Goal: Navigation & Orientation: Find specific page/section

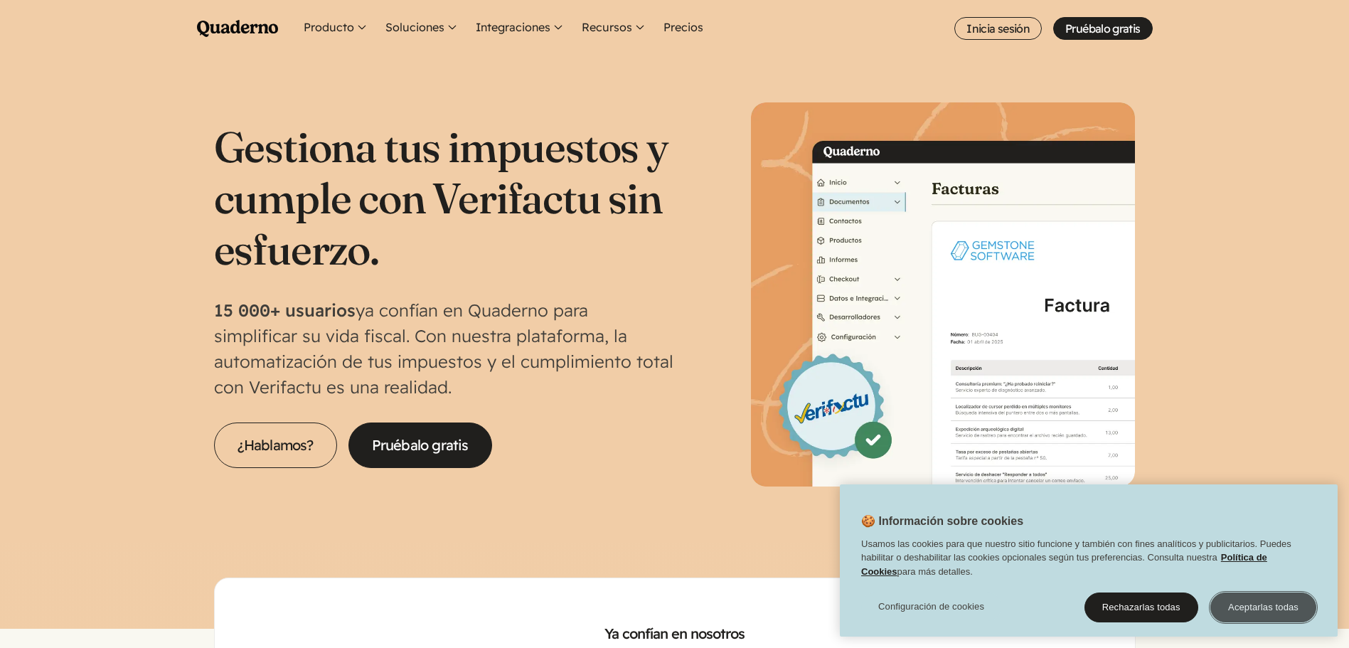
click at [1278, 613] on button "Aceptarlas todas" at bounding box center [1263, 607] width 106 height 30
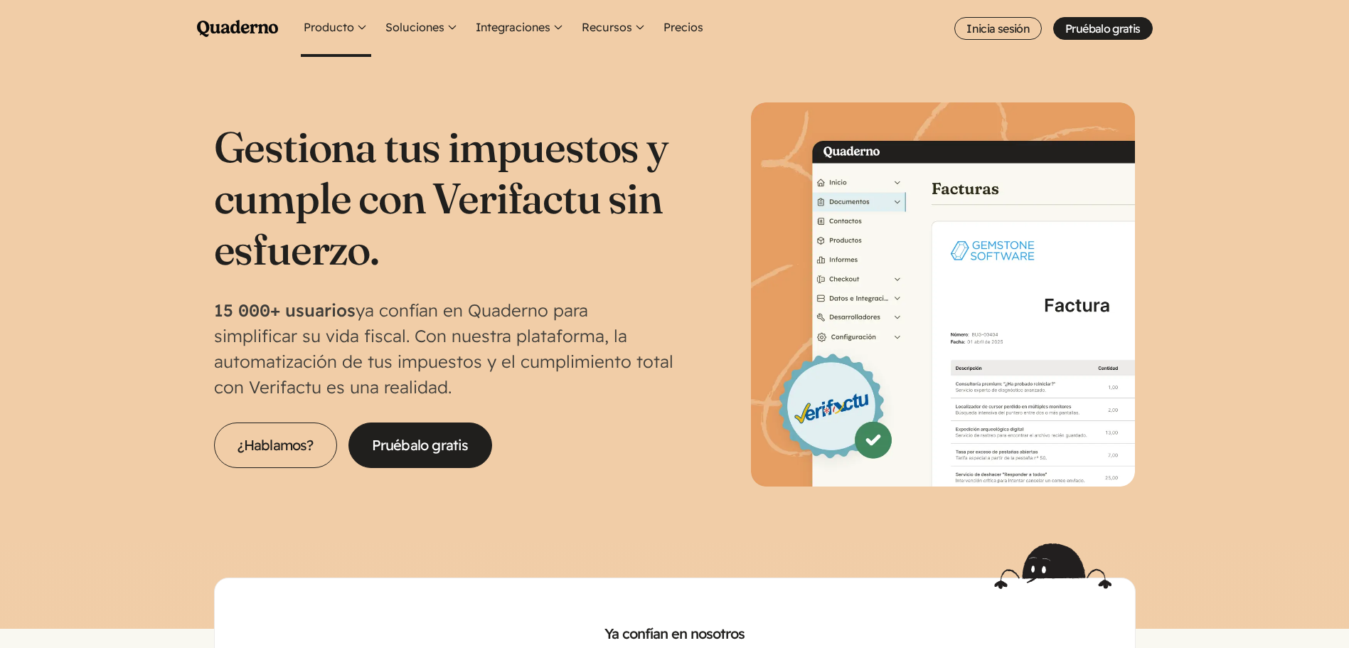
click at [361, 24] on button "Producto" at bounding box center [336, 28] width 70 height 57
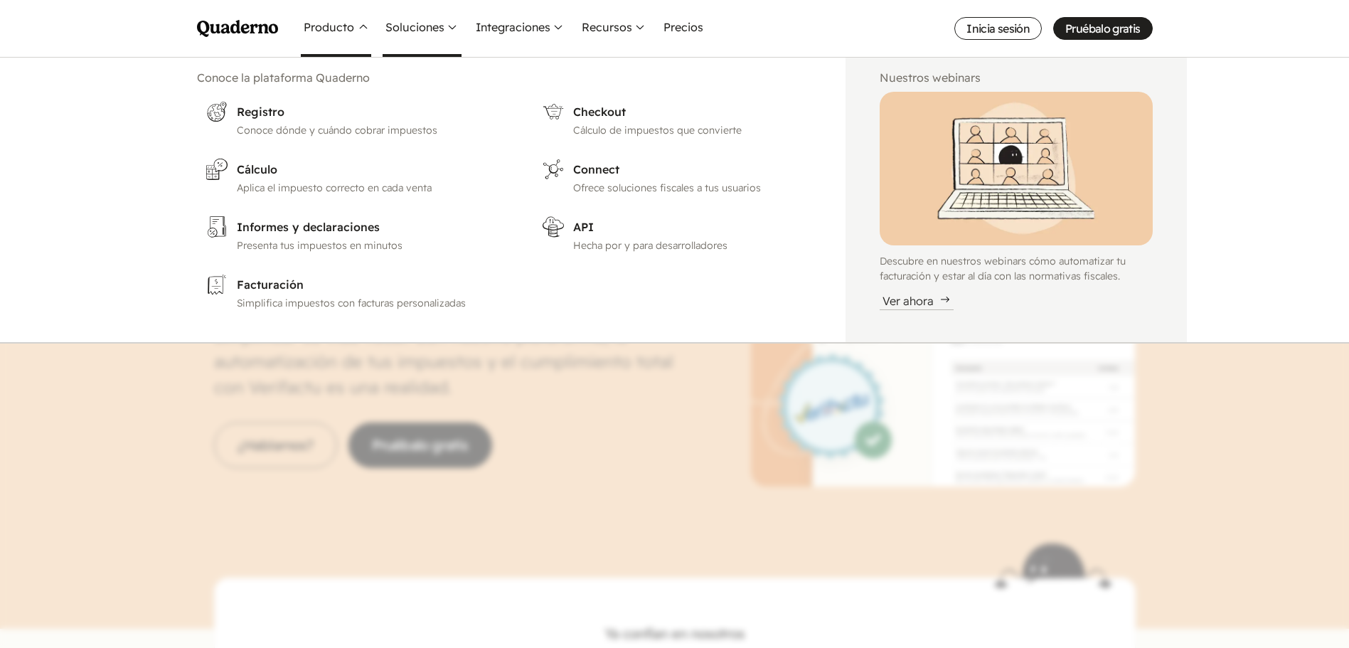
click at [448, 28] on button "Soluciones" at bounding box center [421, 28] width 79 height 57
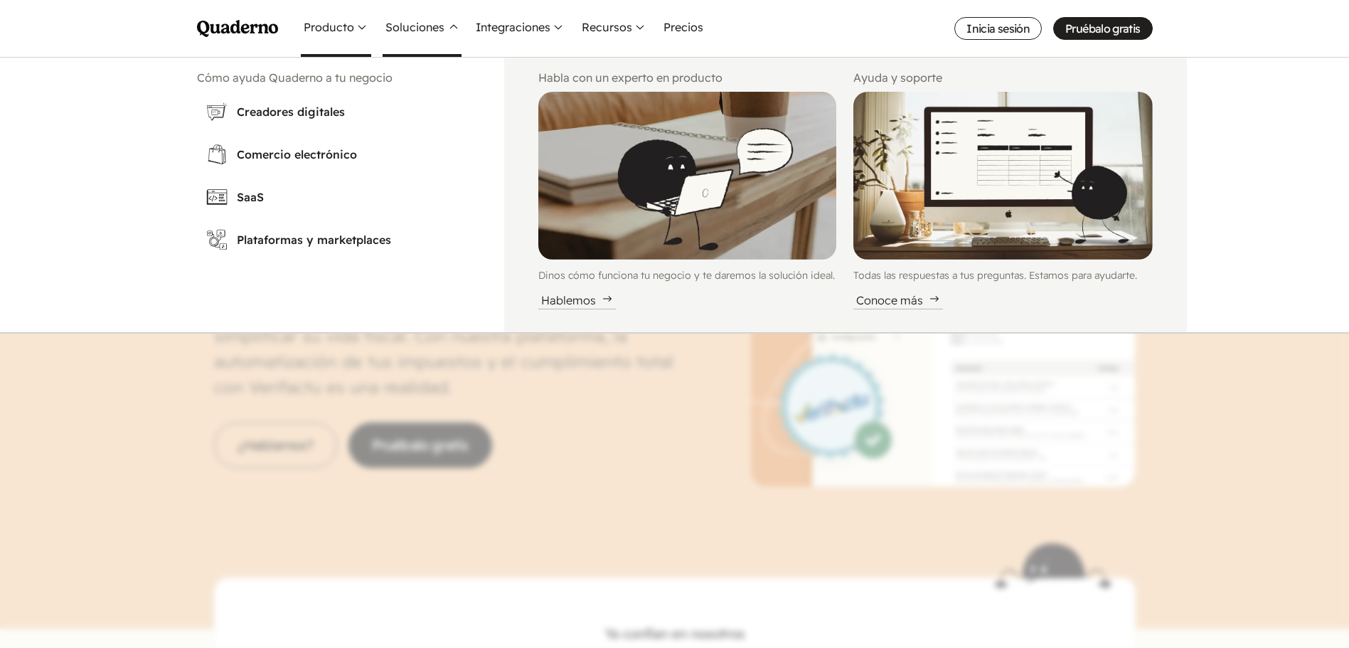
click at [355, 28] on button "Producto" at bounding box center [336, 28] width 70 height 57
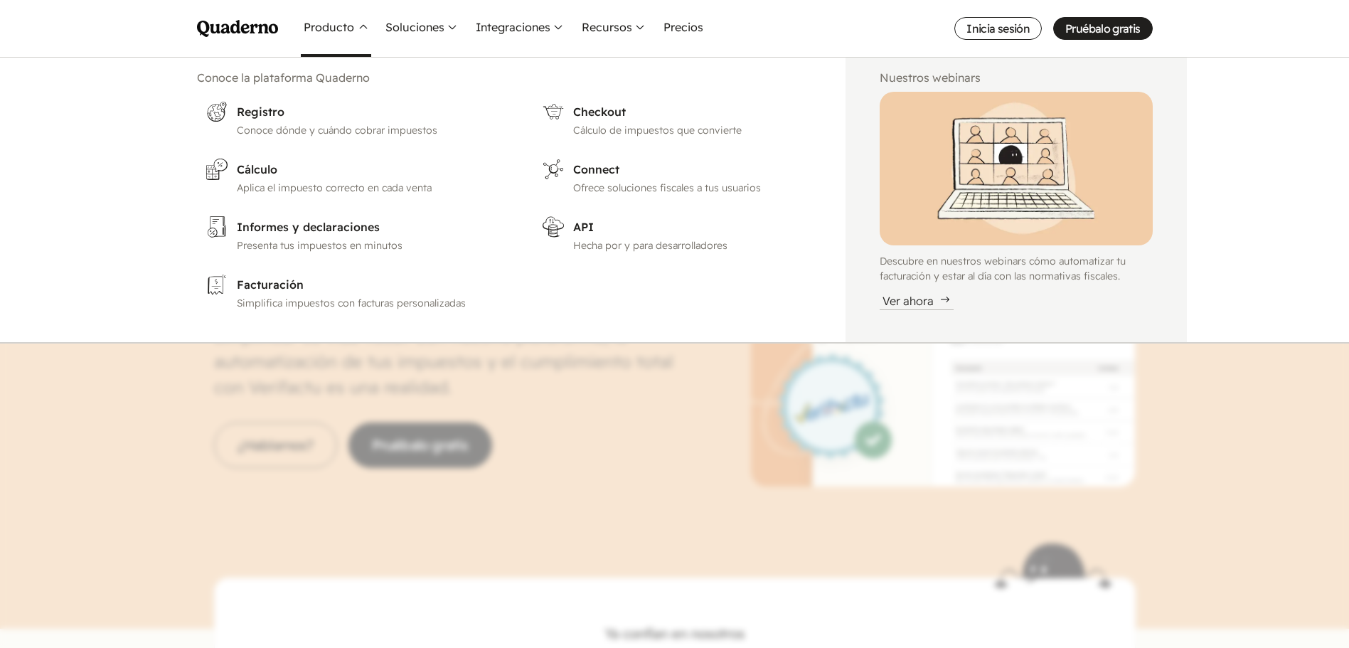
click at [104, 29] on div "Menu Pruébalo gratis Quaderno Homepage Producto Conoce la plataforma Quaderno R…" at bounding box center [674, 29] width 1349 height 58
click at [168, 542] on nav "Menu Pruébalo gratis Quaderno Homepage Producto Conoce la plataforma Quaderno R…" at bounding box center [674, 324] width 1349 height 648
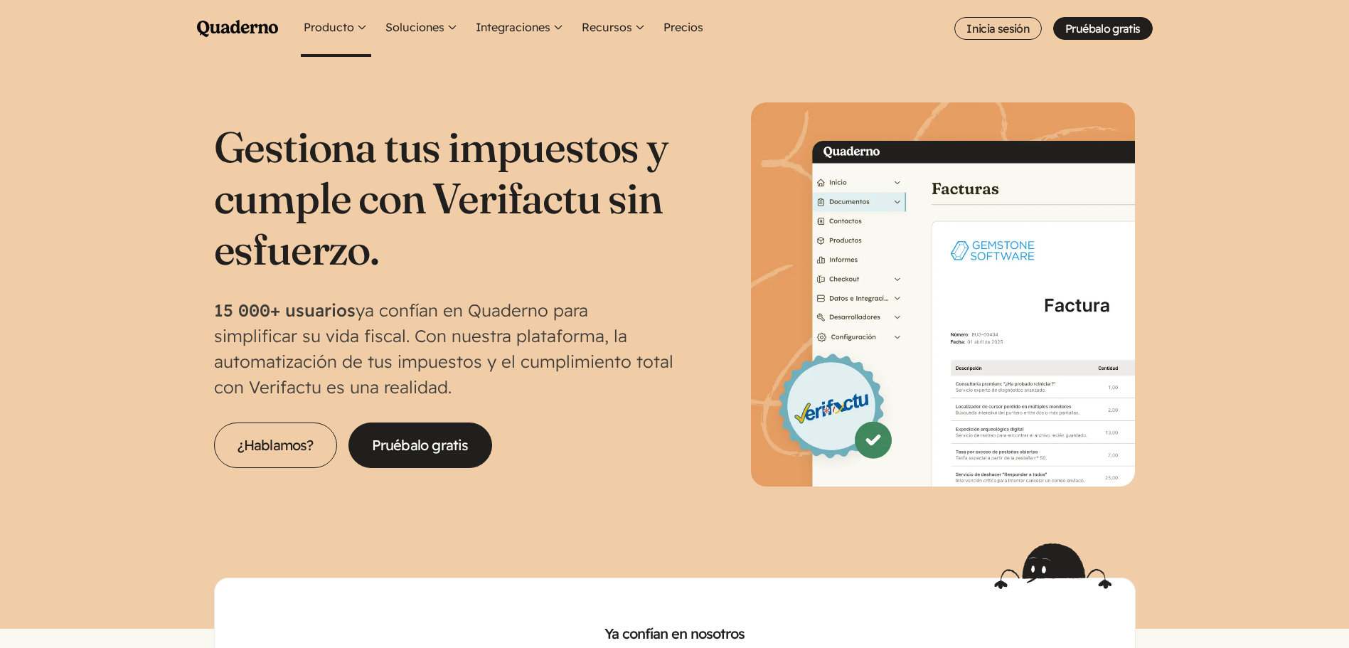
click at [359, 30] on button "Producto" at bounding box center [336, 28] width 70 height 57
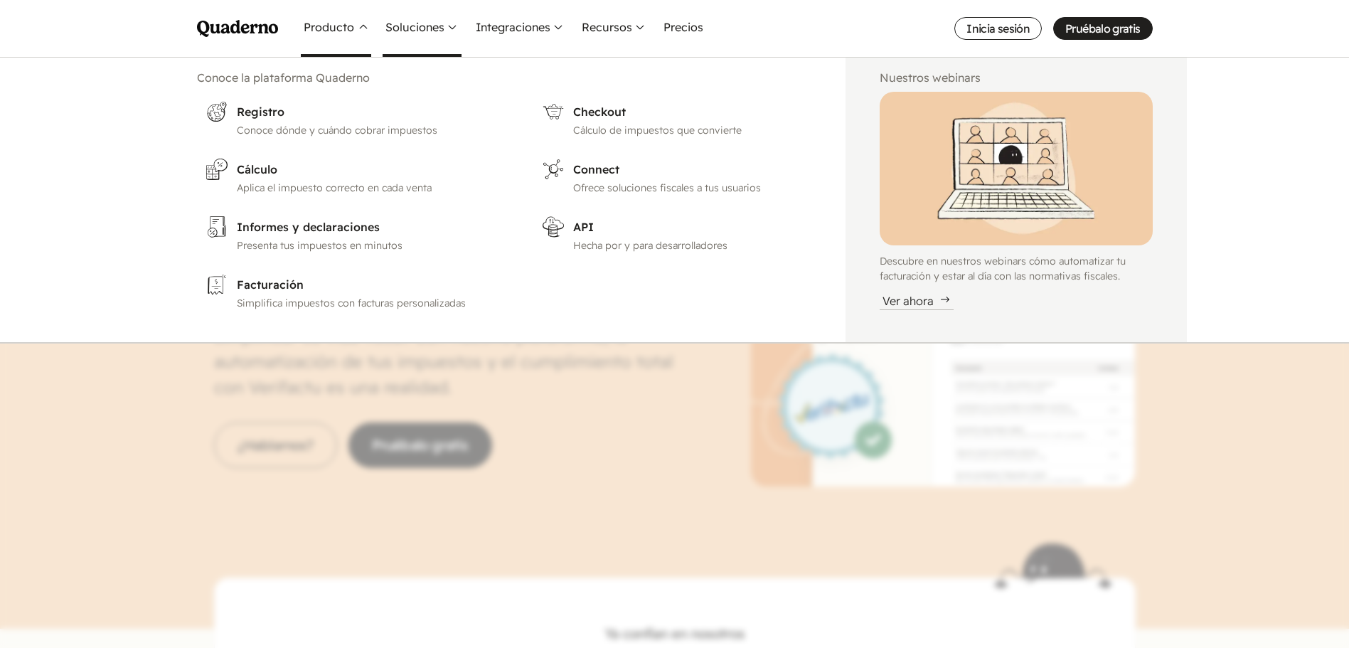
click at [446, 26] on button "Soluciones" at bounding box center [421, 28] width 79 height 57
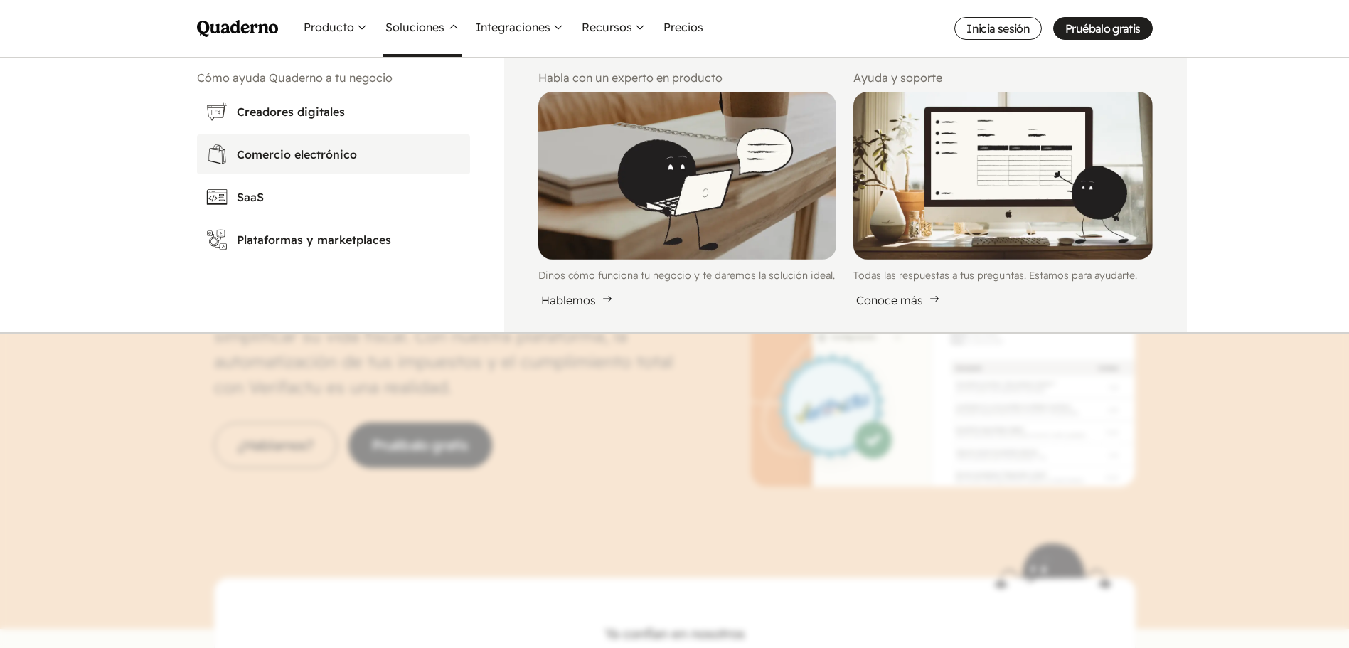
click at [270, 152] on h3 "Comercio electrónico" at bounding box center [349, 154] width 225 height 17
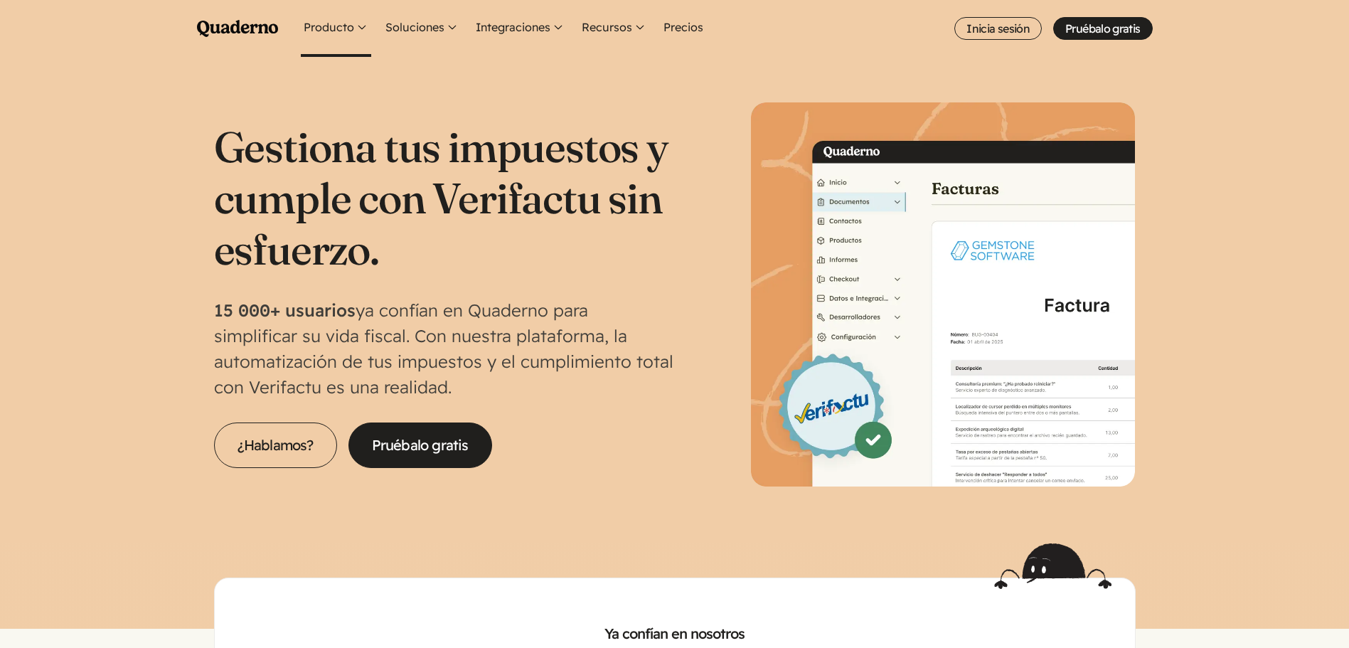
click at [359, 29] on button "Producto" at bounding box center [336, 28] width 70 height 57
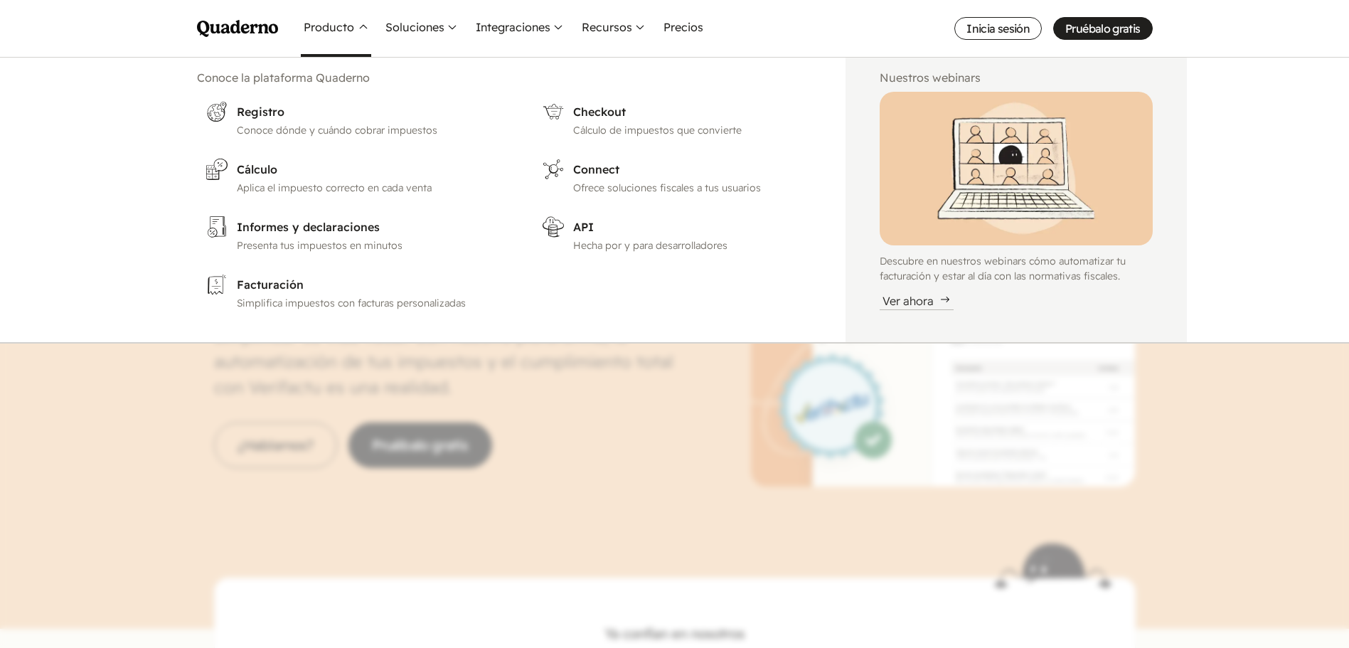
click at [359, 29] on button "Producto" at bounding box center [336, 28] width 70 height 57
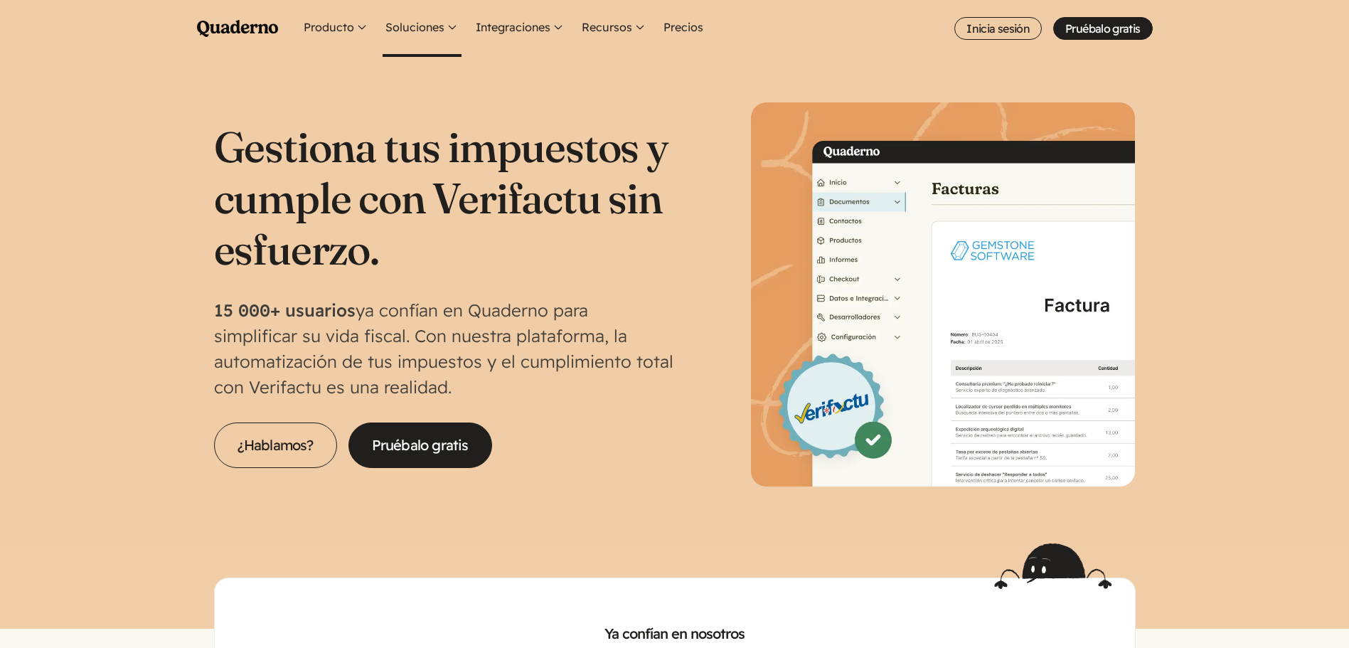
click at [450, 30] on button "Soluciones" at bounding box center [421, 28] width 79 height 57
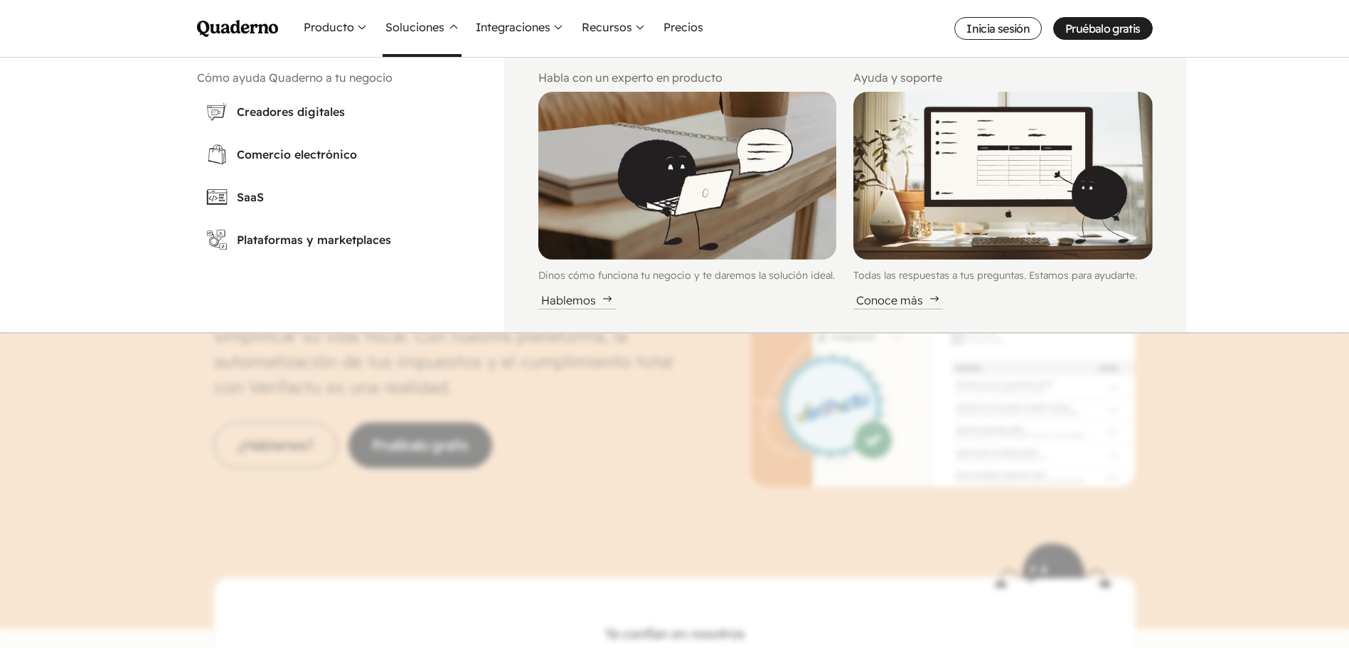
click at [450, 30] on button "Soluciones" at bounding box center [421, 28] width 79 height 57
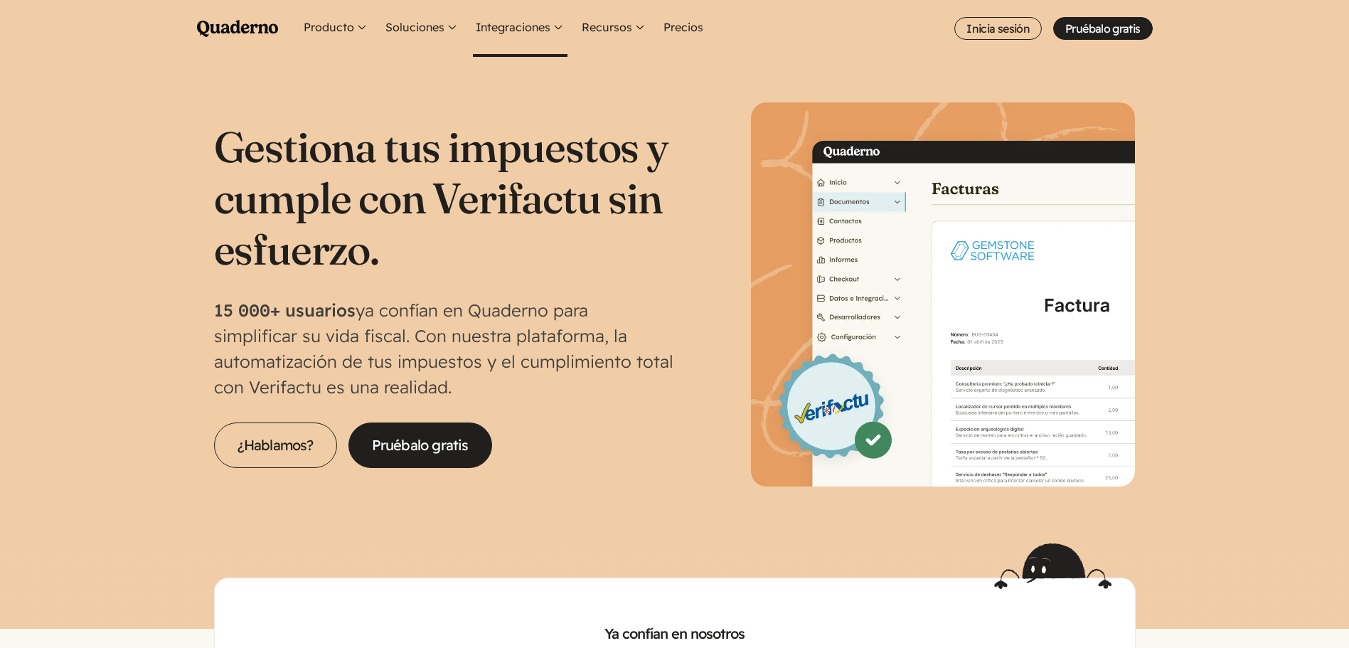
click at [555, 27] on button "Integraciones" at bounding box center [520, 28] width 95 height 57
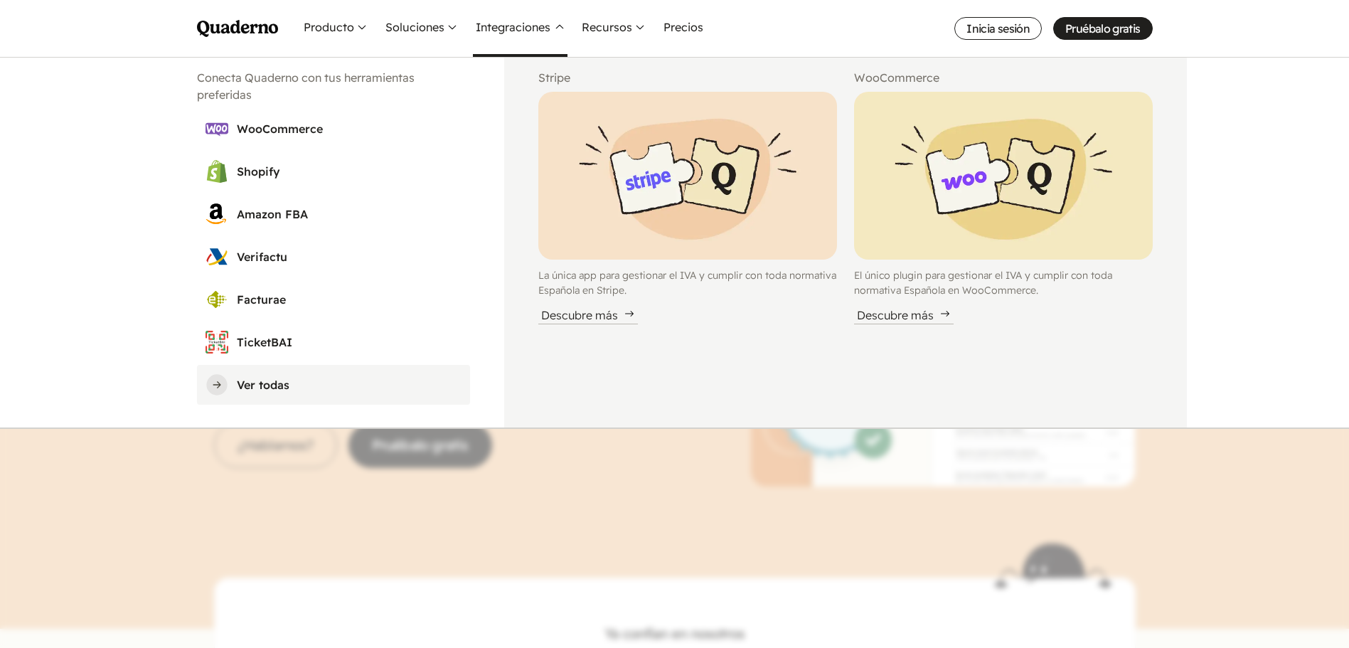
click at [277, 390] on h3 "Ver todas" at bounding box center [349, 384] width 225 height 17
